Goal: Task Accomplishment & Management: Manage account settings

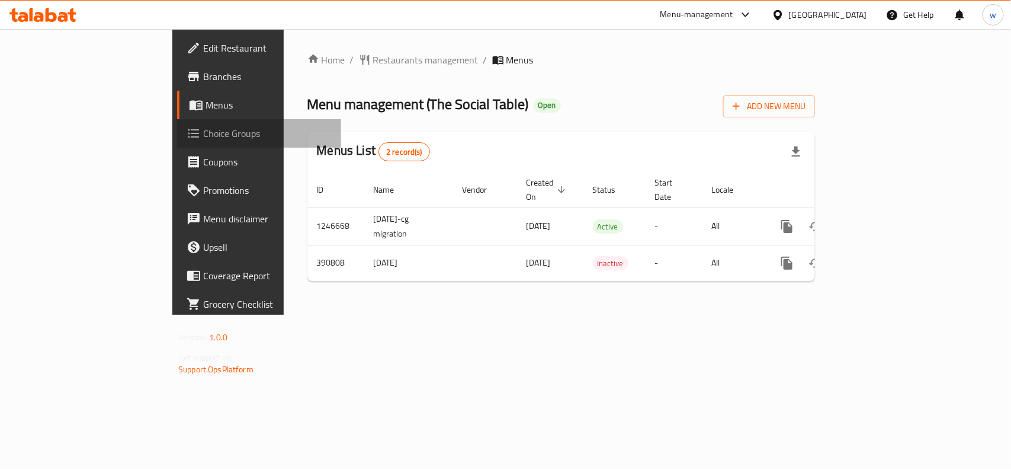
click at [203, 135] on span "Choice Groups" at bounding box center [267, 133] width 129 height 14
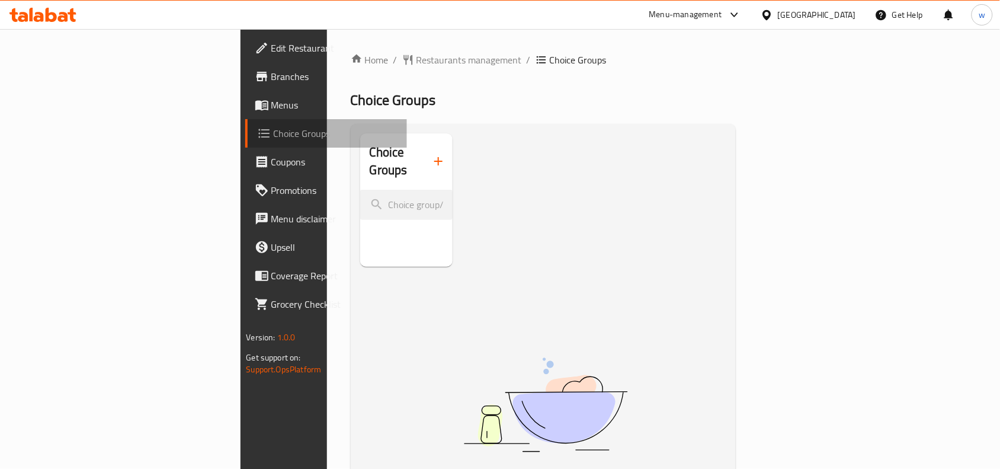
click at [245, 124] on link "Choice Groups" at bounding box center [326, 133] width 162 height 28
click at [274, 133] on span "Choice Groups" at bounding box center [336, 133] width 124 height 14
click at [370, 152] on h2 "Choice Groups" at bounding box center [397, 161] width 55 height 36
drag, startPoint x: 711, startPoint y: 27, endPoint x: 717, endPoint y: 22, distance: 8.0
click at [714, 24] on div "Menu-management" at bounding box center [695, 15] width 111 height 28
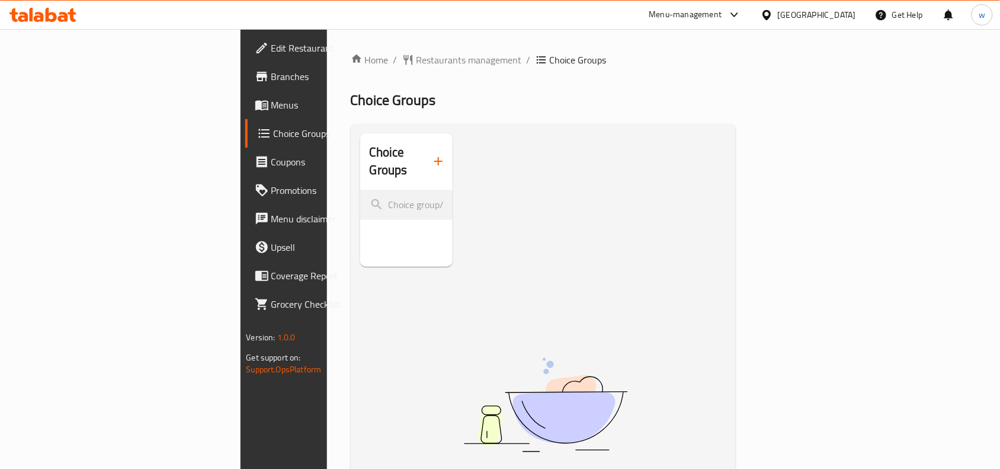
drag, startPoint x: 723, startPoint y: 17, endPoint x: 718, endPoint y: 37, distance: 21.3
click at [723, 24] on div "Menu-management" at bounding box center [695, 15] width 111 height 28
click at [722, 19] on div "Menu-management" at bounding box center [685, 15] width 73 height 14
click at [665, 129] on div "Restaurant-Management" at bounding box center [674, 131] width 93 height 13
